Goal: Information Seeking & Learning: Learn about a topic

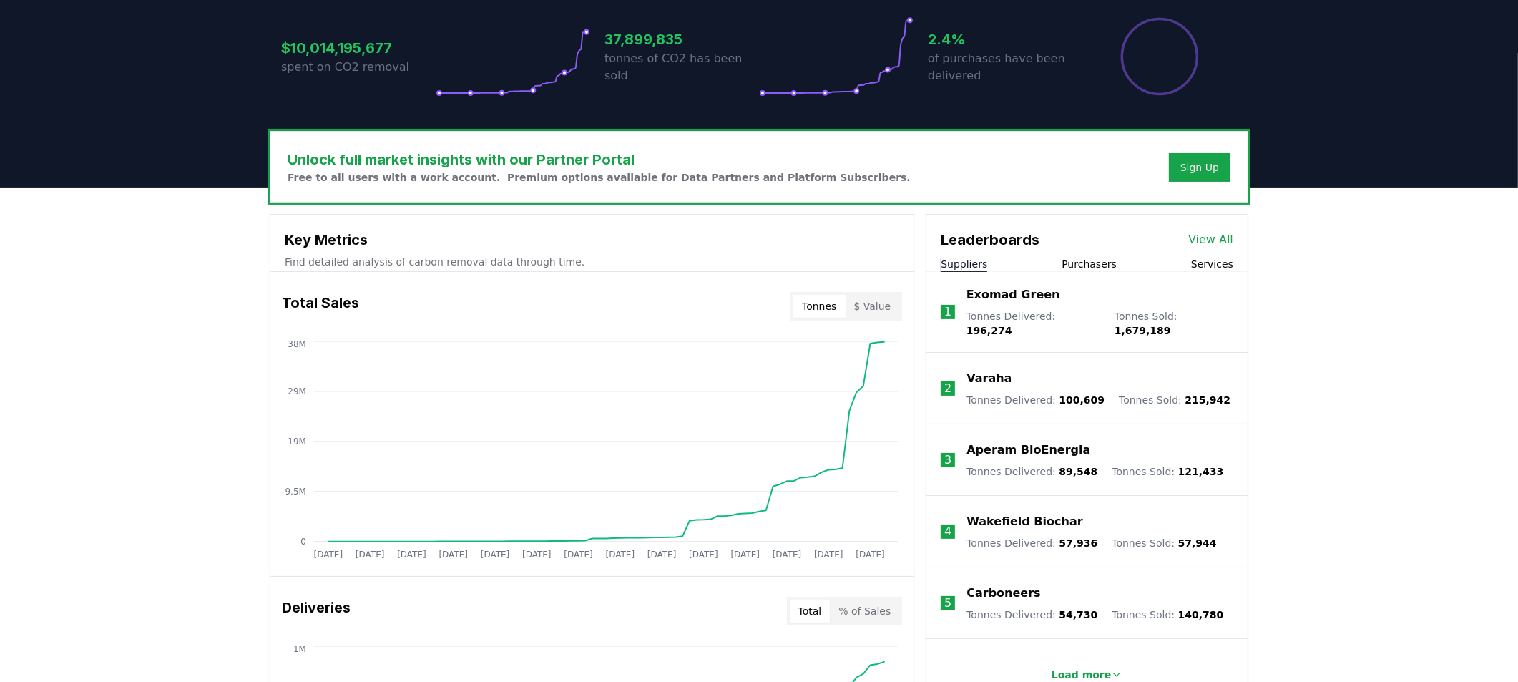
scroll to position [319, 0]
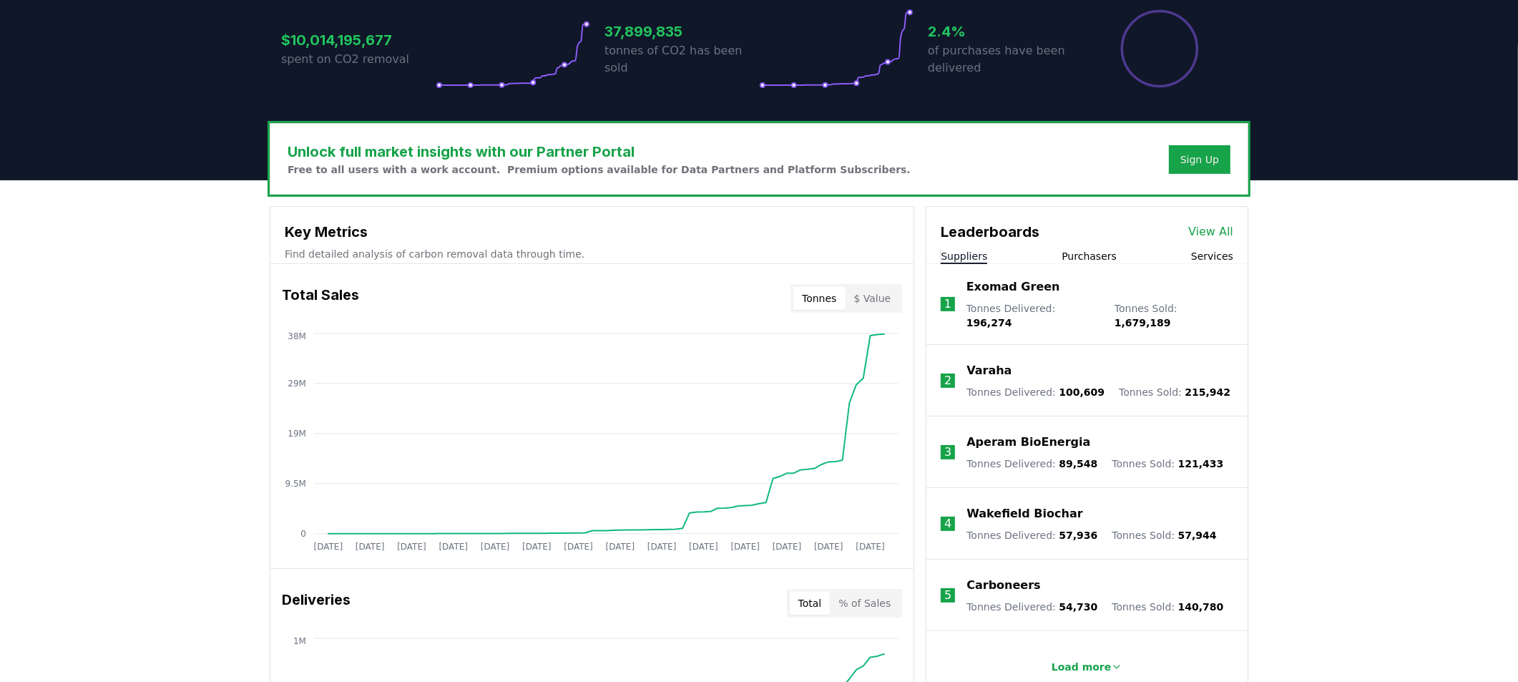
click at [1075, 249] on button "Purchasers" at bounding box center [1089, 256] width 55 height 14
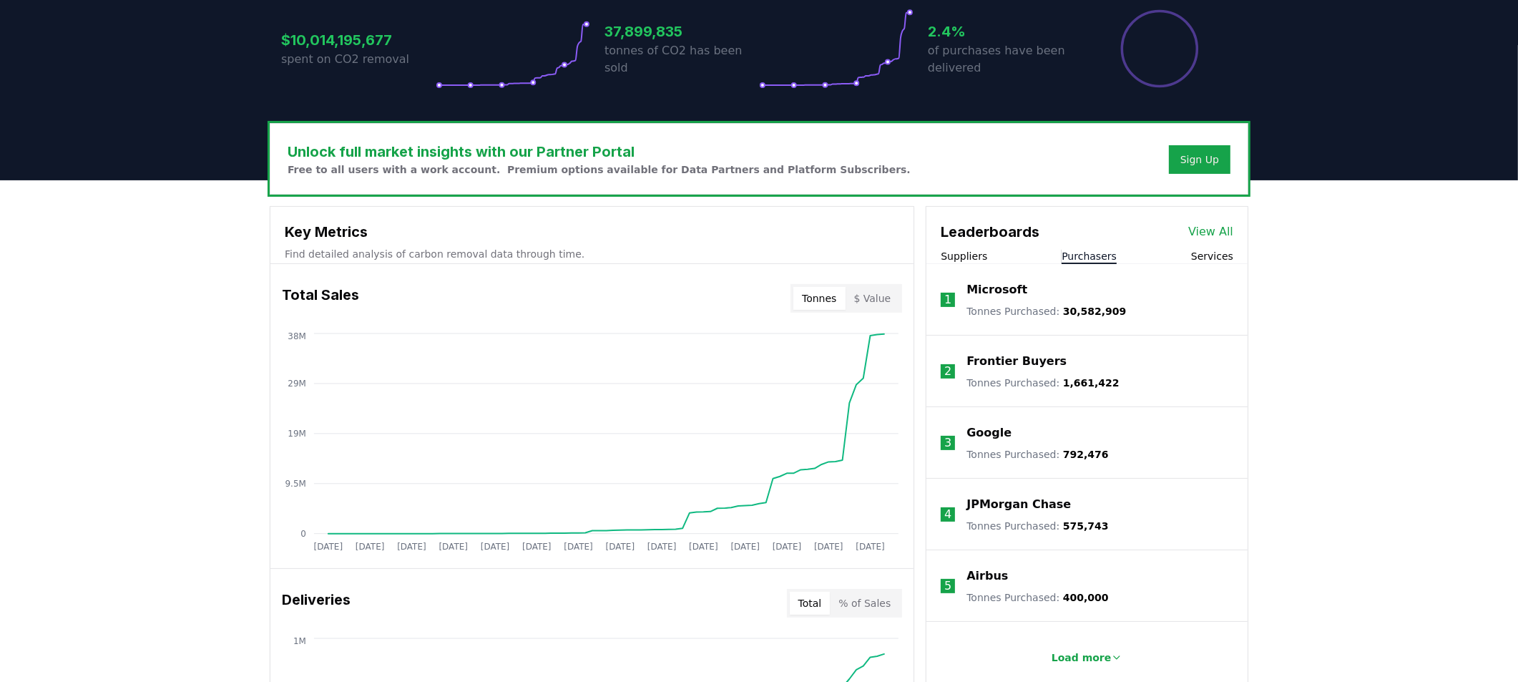
click at [974, 284] on p "Microsoft" at bounding box center [997, 289] width 61 height 17
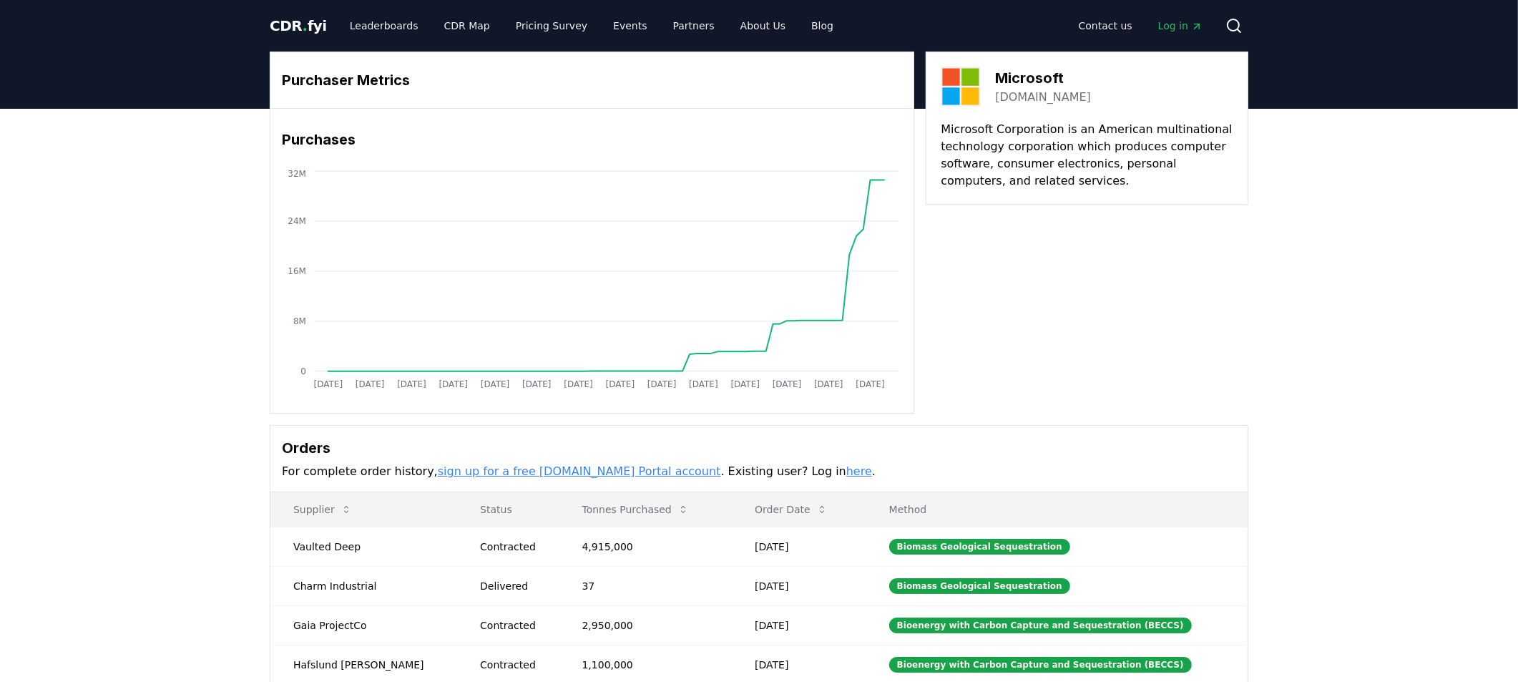
click at [846, 471] on link "here" at bounding box center [859, 471] width 26 height 14
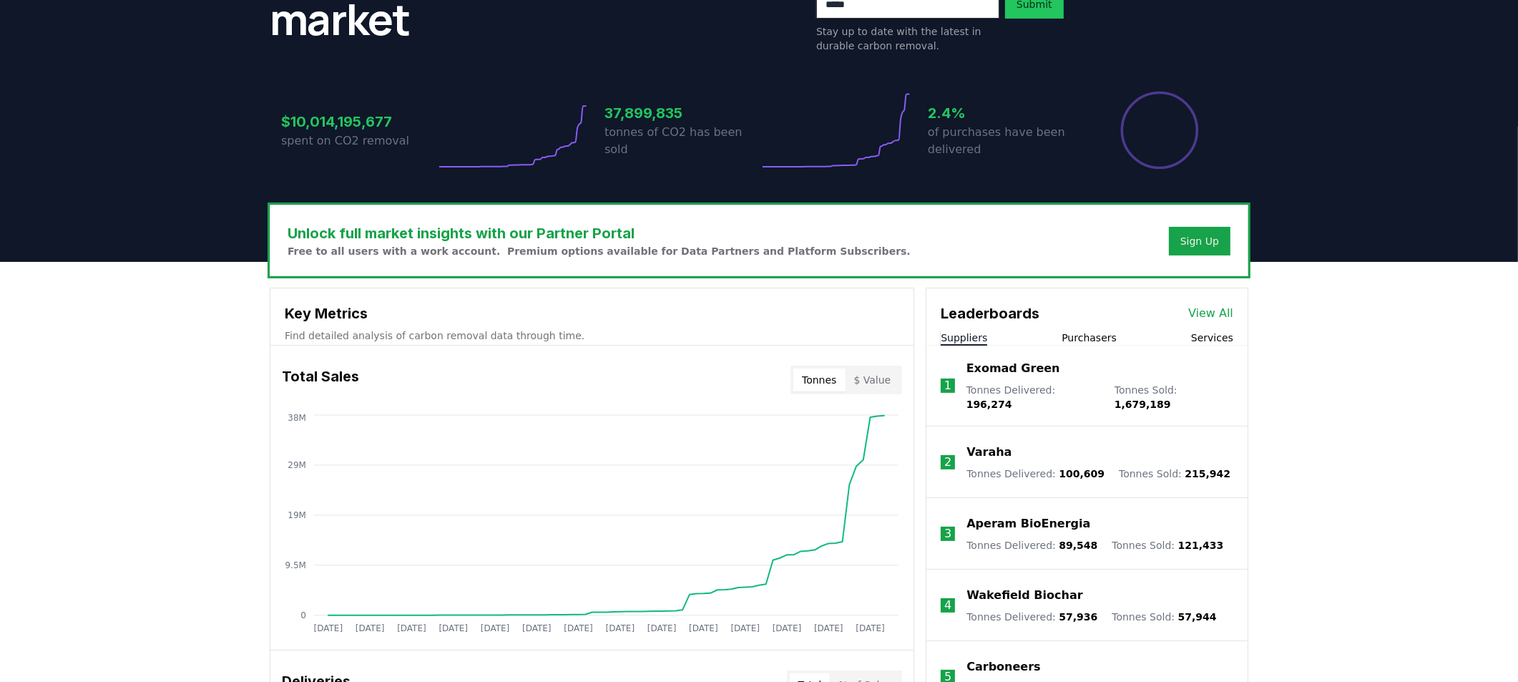
scroll to position [386, 0]
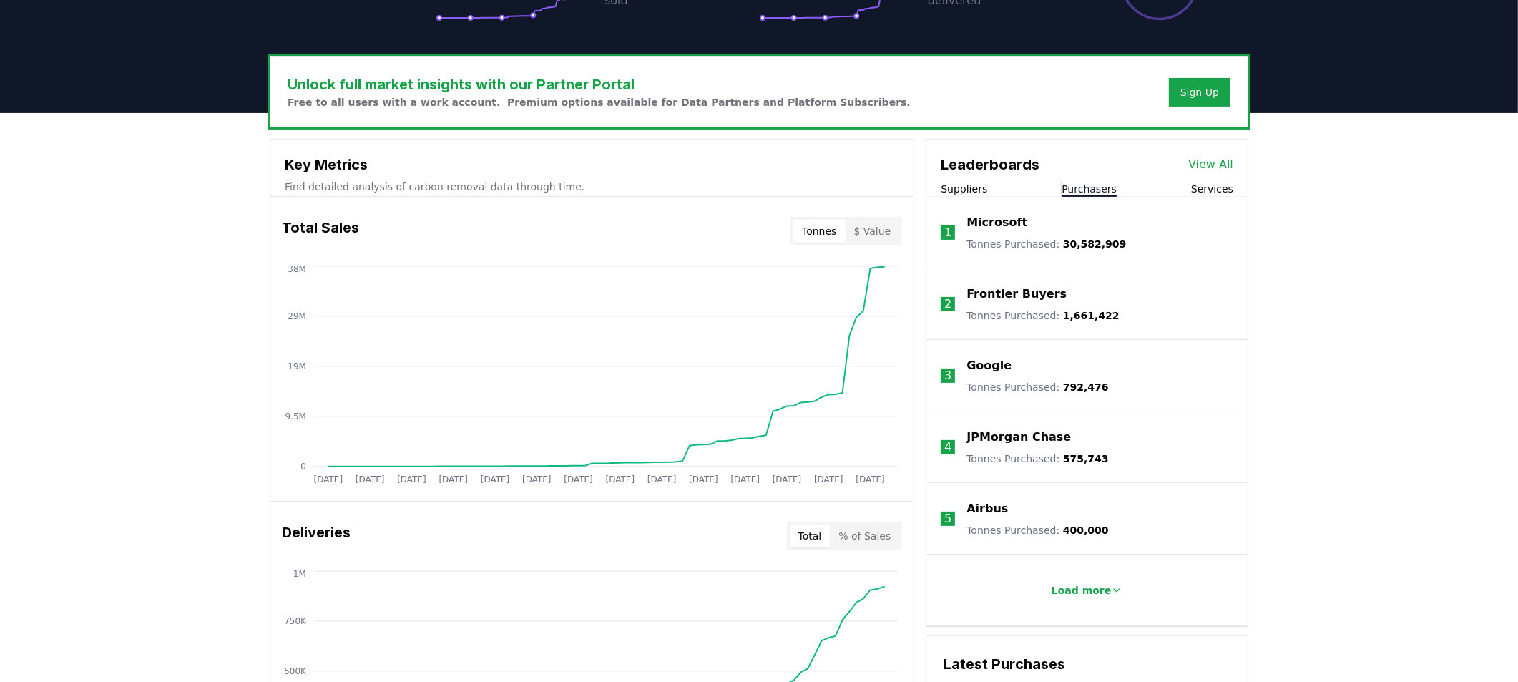
click at [1080, 192] on button "Purchasers" at bounding box center [1089, 189] width 55 height 14
click at [1001, 220] on p "Microsoft" at bounding box center [997, 222] width 61 height 17
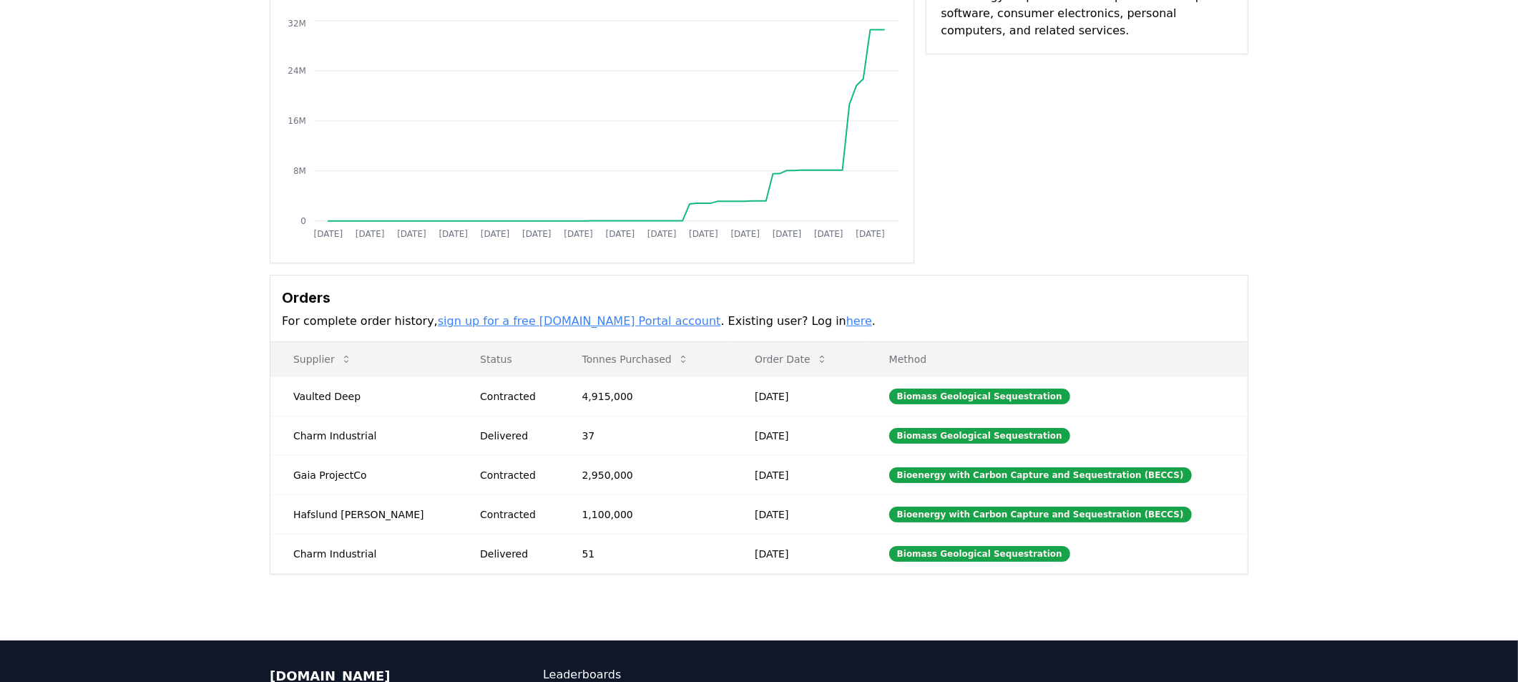
scroll to position [169, 0]
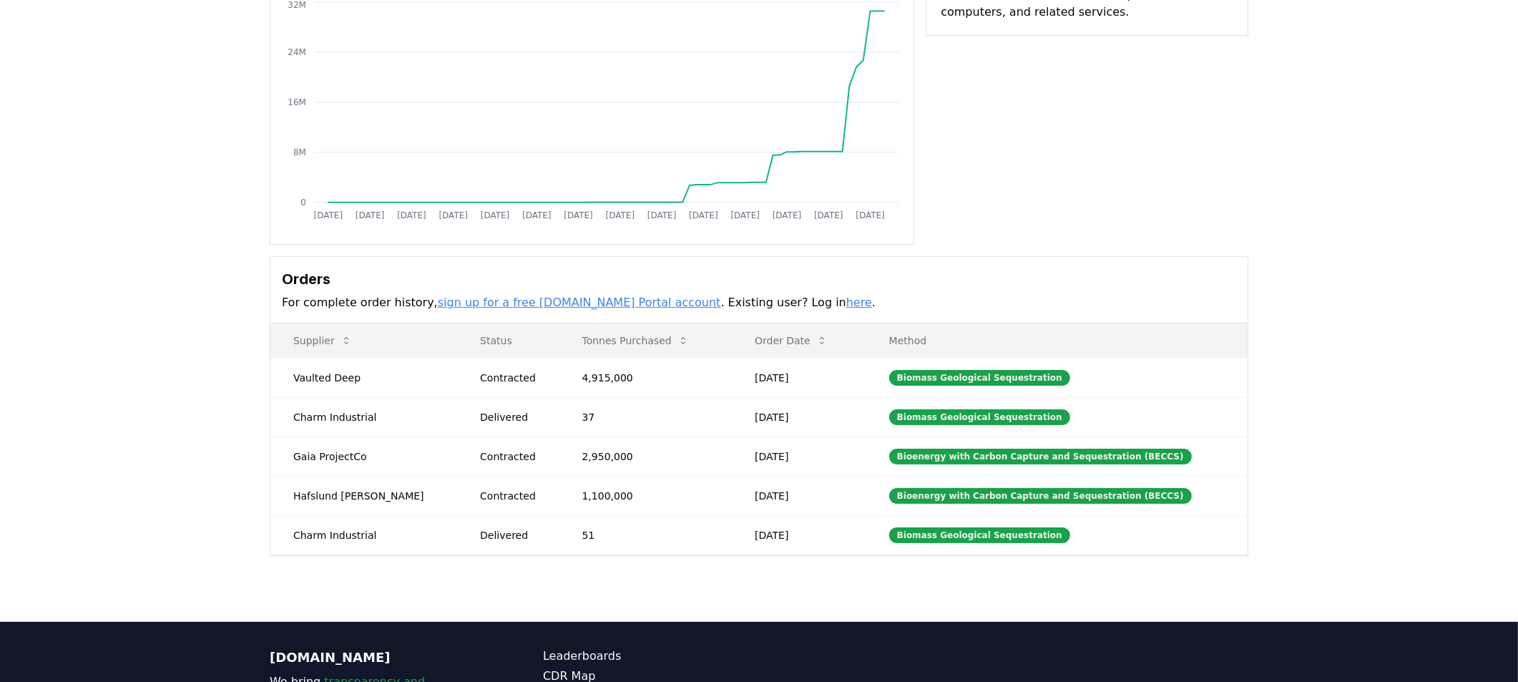
click at [569, 298] on link "sign up for a free [DOMAIN_NAME] Portal account" at bounding box center [579, 302] width 283 height 14
